Goal: Task Accomplishment & Management: Manage account settings

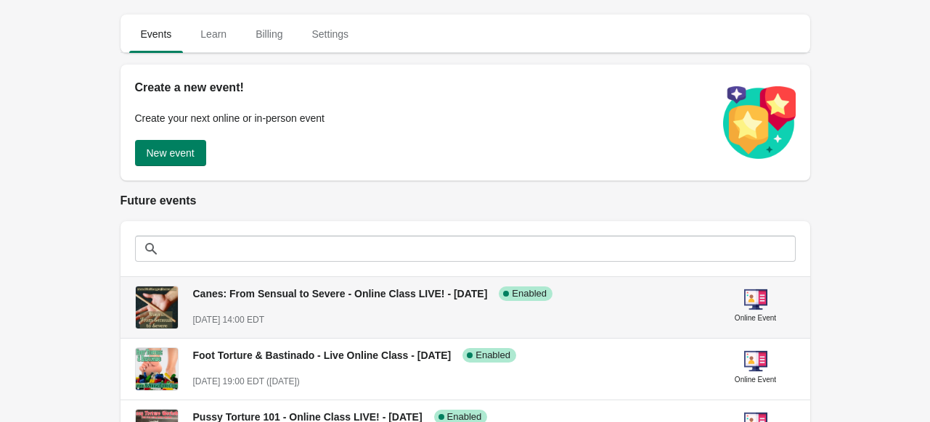
click at [298, 289] on span "Canes: From Sensual to Severe - Online Class LIVE! - [DATE]" at bounding box center [340, 294] width 295 height 12
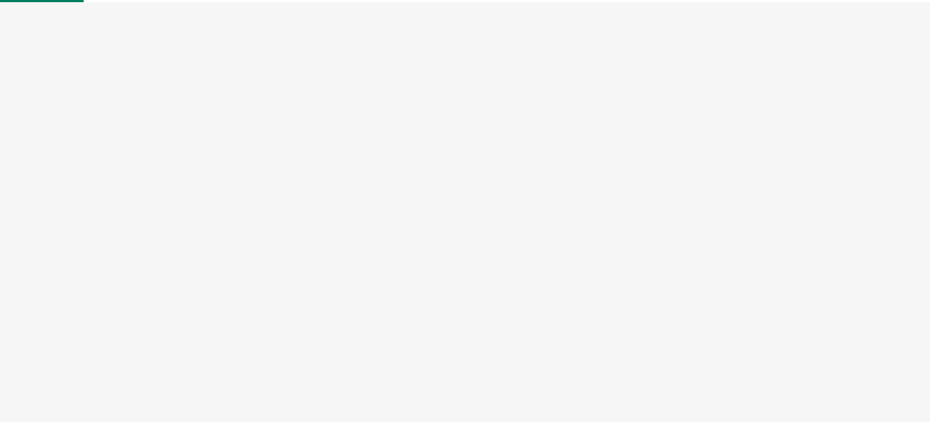
select select "US"
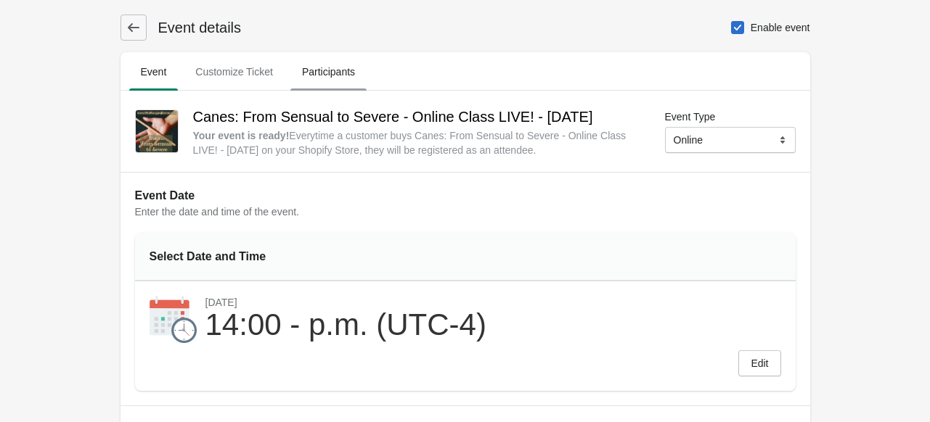
click at [329, 75] on span "Participants" at bounding box center [328, 72] width 76 height 26
select select "US"
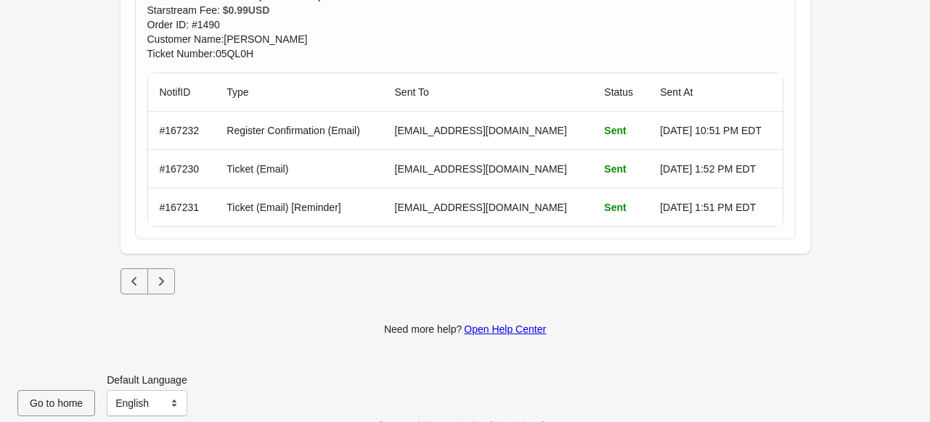
scroll to position [3829, 0]
click at [157, 274] on icon "Next" at bounding box center [161, 281] width 15 height 15
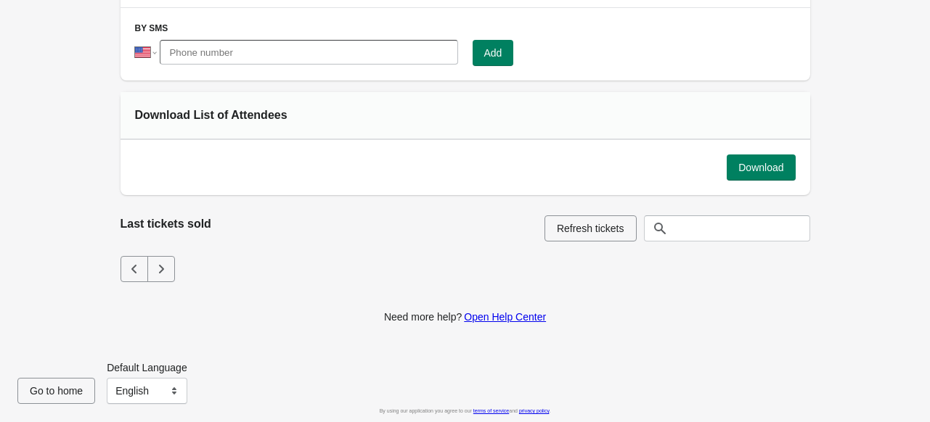
scroll to position [0, 0]
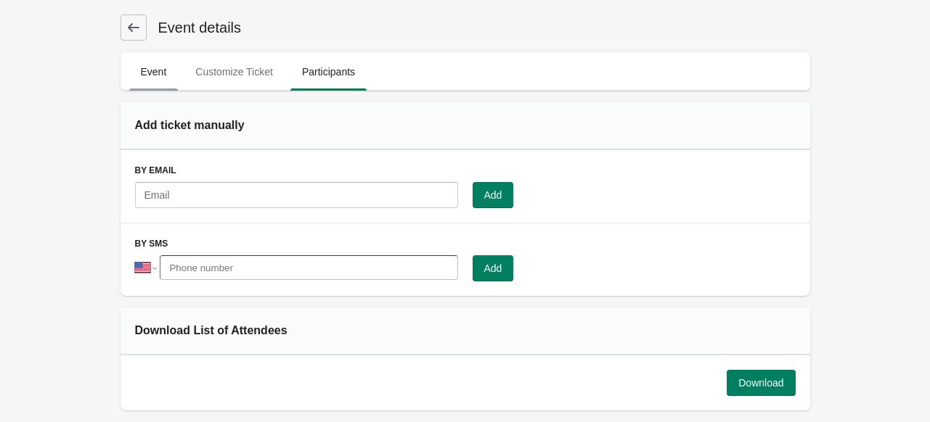
click at [146, 74] on span "Event" at bounding box center [153, 72] width 49 height 26
select select "US"
